Goal: Task Accomplishment & Management: Use online tool/utility

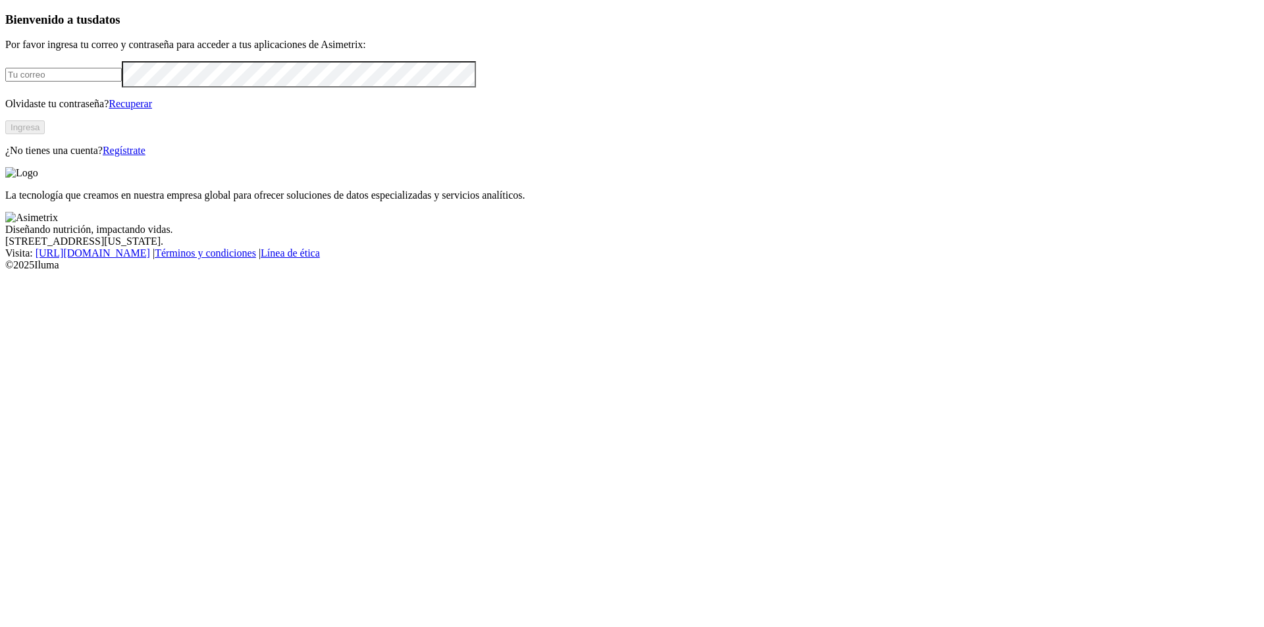
click at [122, 82] on input "email" at bounding box center [63, 75] width 117 height 14
type input "[EMAIL_ADDRESS][PERSON_NAME][DOMAIN_NAME]"
click input "submit" at bounding box center [0, 0] width 0 height 0
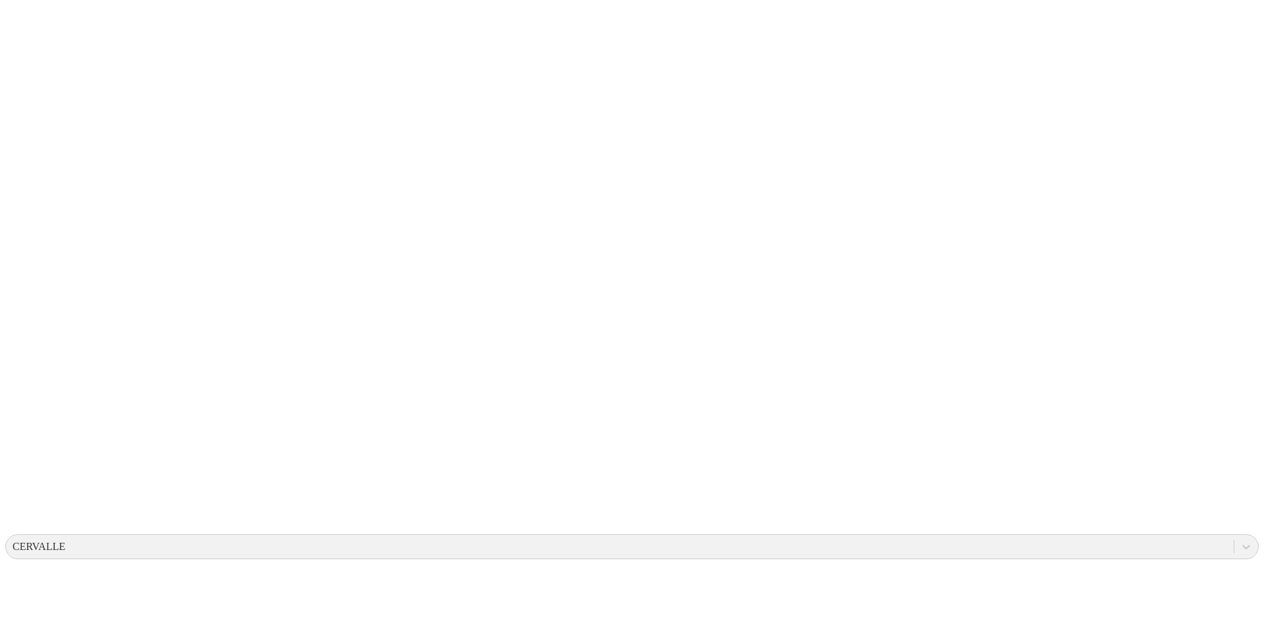
click at [65, 541] on div "CERVALLE" at bounding box center [39, 547] width 53 height 12
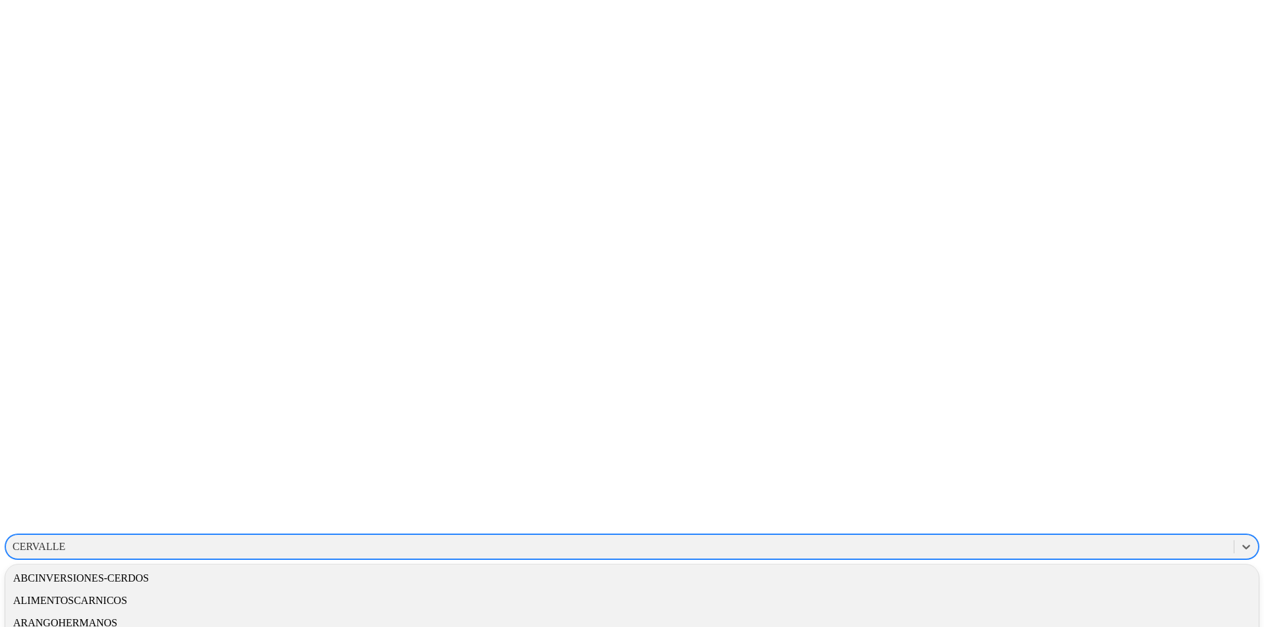
click at [1020, 590] on div "ALIMENTOSCARNICOS" at bounding box center [632, 601] width 1254 height 22
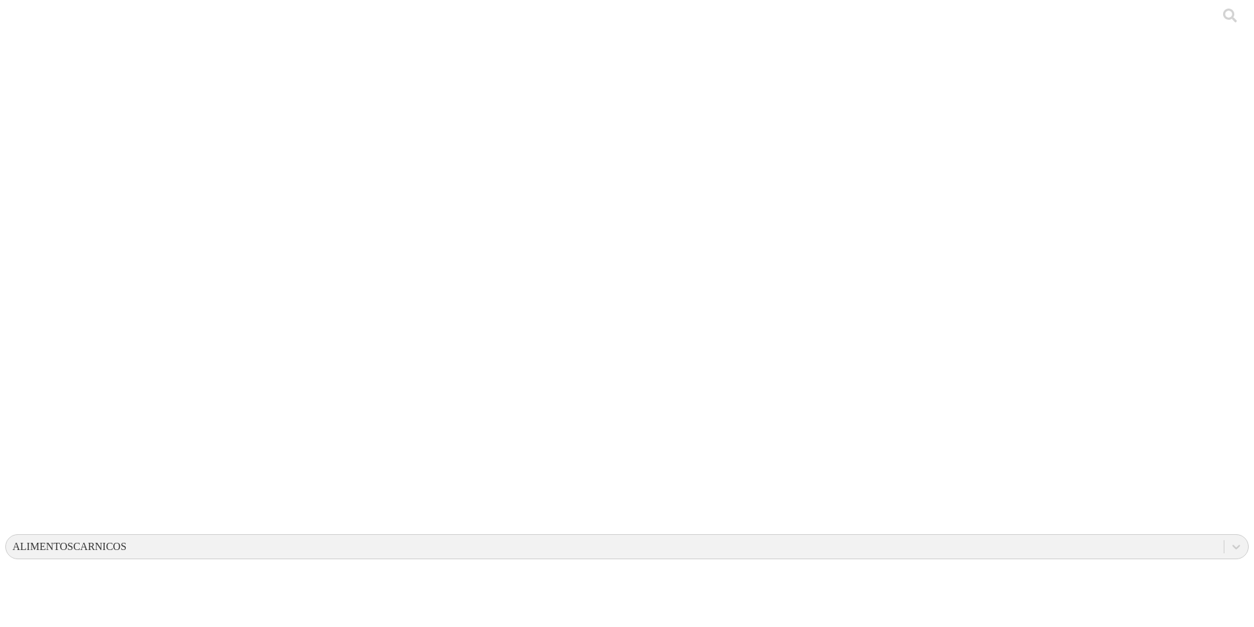
type input "Alimentos Cárnicos agosto"
